Goal: Find specific page/section: Find specific page/section

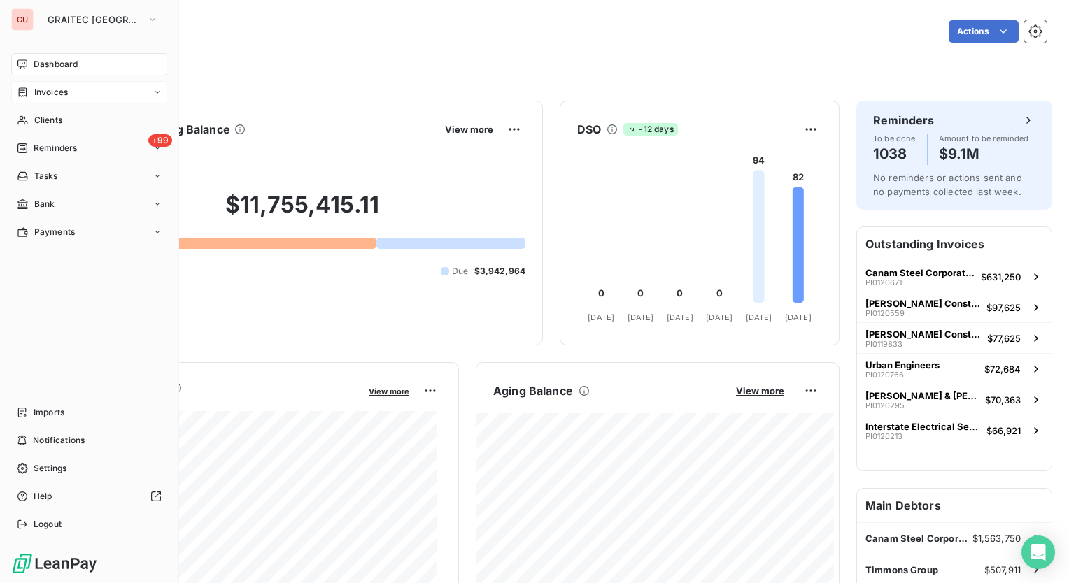
click at [58, 92] on span "Invoices" at bounding box center [51, 92] width 34 height 13
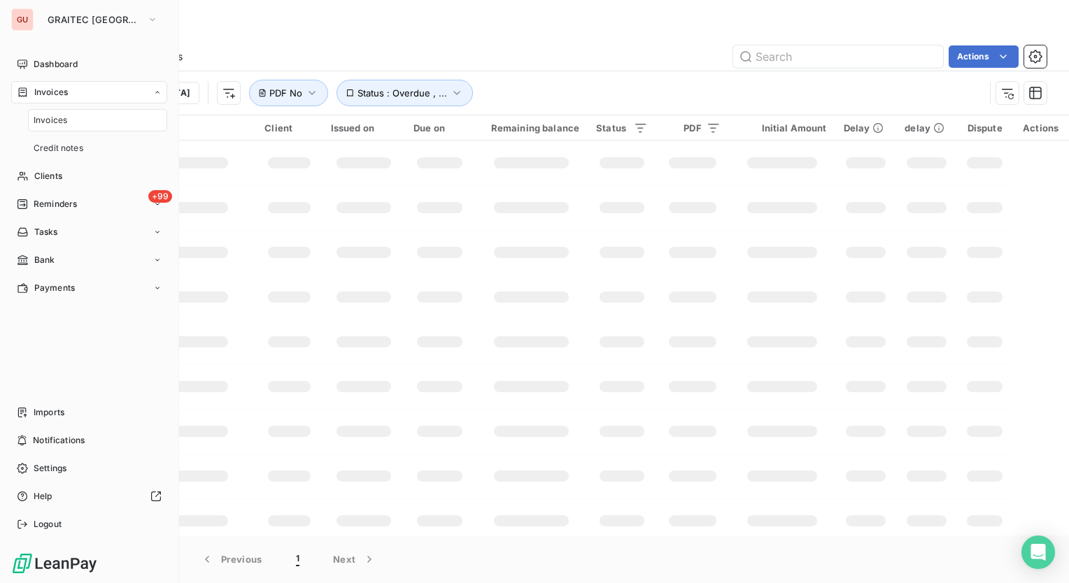
click at [60, 117] on span "Invoices" at bounding box center [51, 120] width 34 height 13
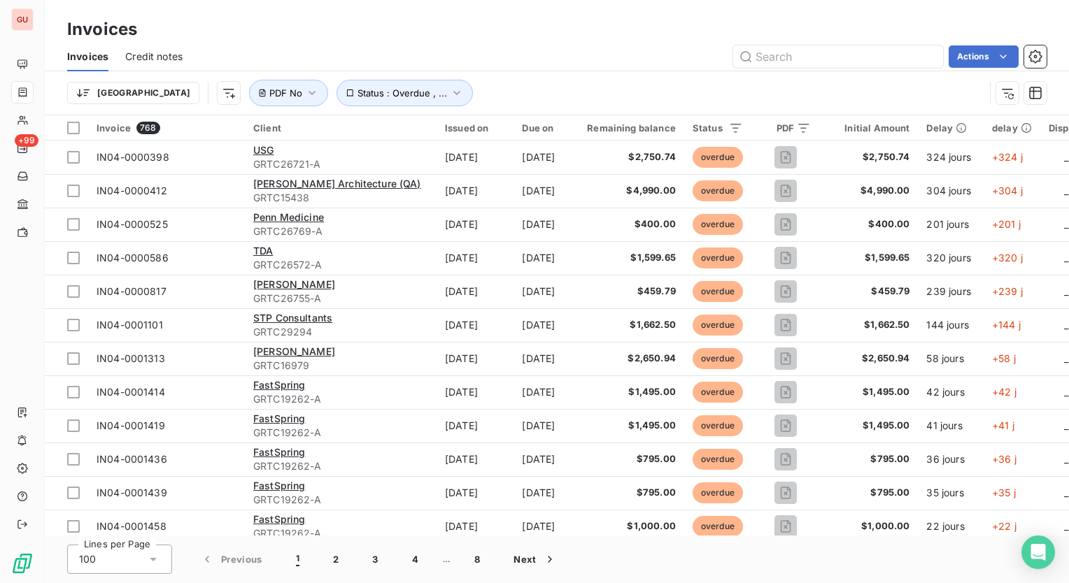
click at [517, 49] on div "Actions" at bounding box center [622, 56] width 847 height 22
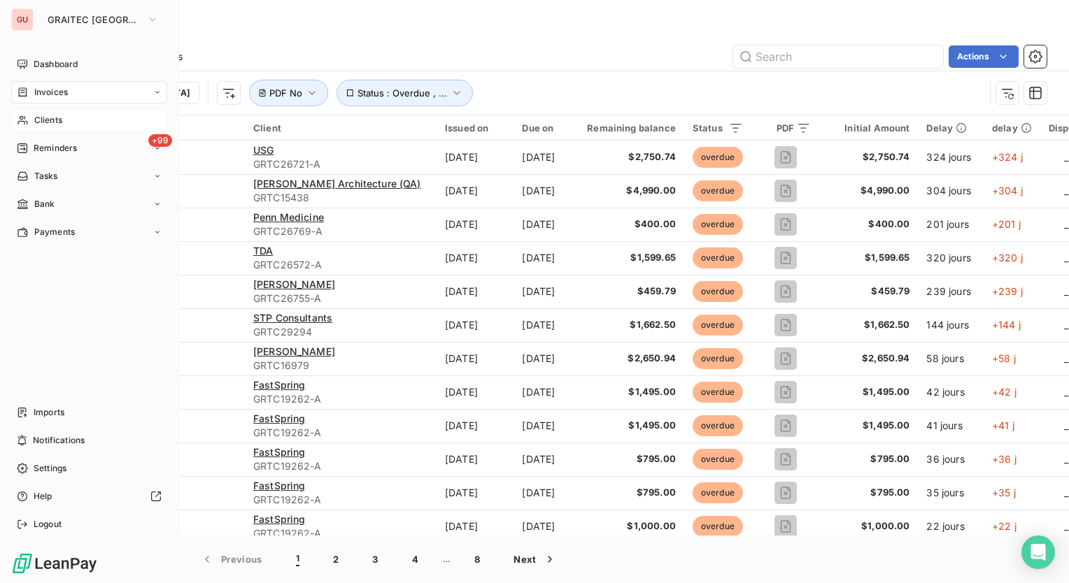
click at [50, 123] on span "Clients" at bounding box center [48, 120] width 28 height 13
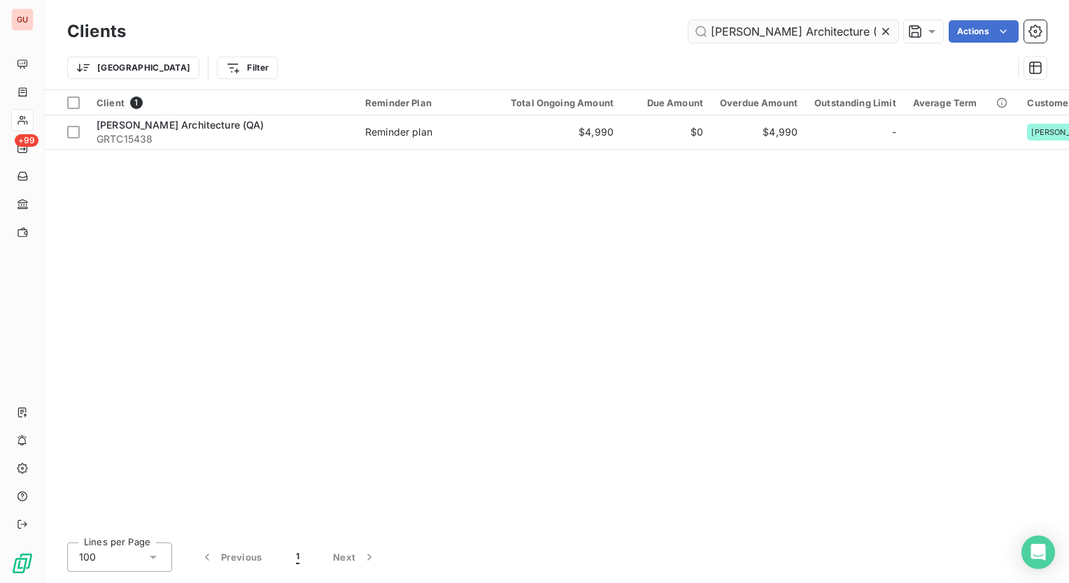
type input "[PERSON_NAME] Architecture (QA)"
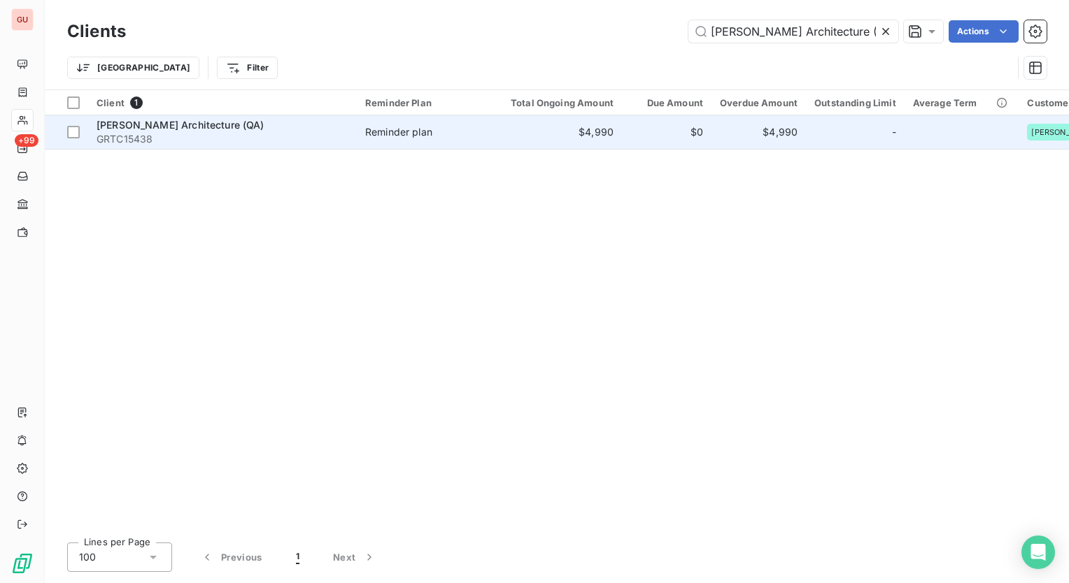
click at [199, 127] on span "[PERSON_NAME] Architecture (QA)" at bounding box center [181, 125] width 168 height 12
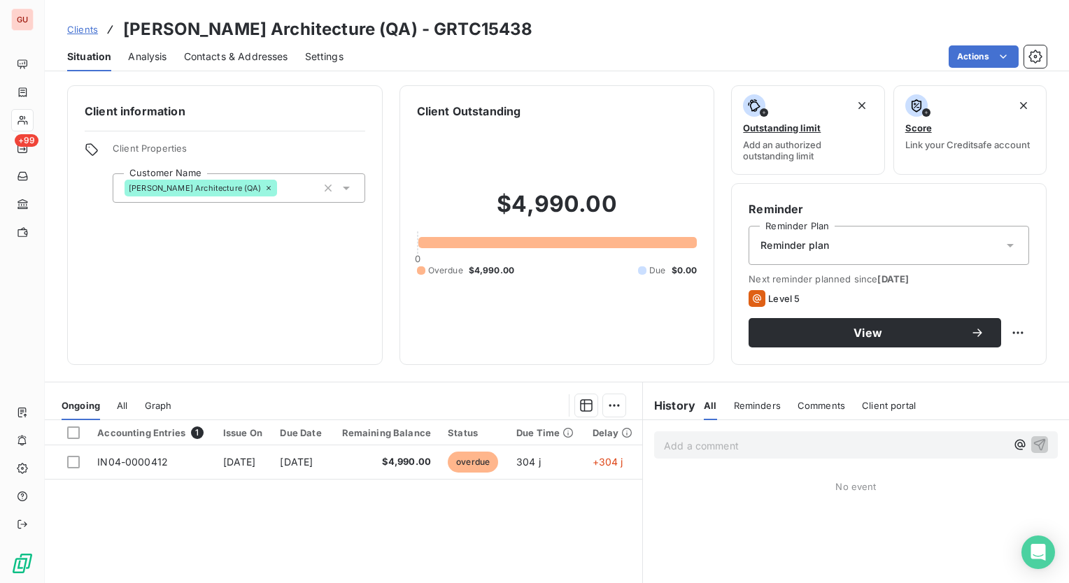
drag, startPoint x: 345, startPoint y: 183, endPoint x: 348, endPoint y: 270, distance: 86.8
click at [345, 183] on icon at bounding box center [346, 188] width 14 height 14
click at [348, 270] on div "Client information Client Properties Customer Name [PERSON_NAME] Architecture (…" at bounding box center [225, 225] width 316 height 280
